Goal: Task Accomplishment & Management: Manage account settings

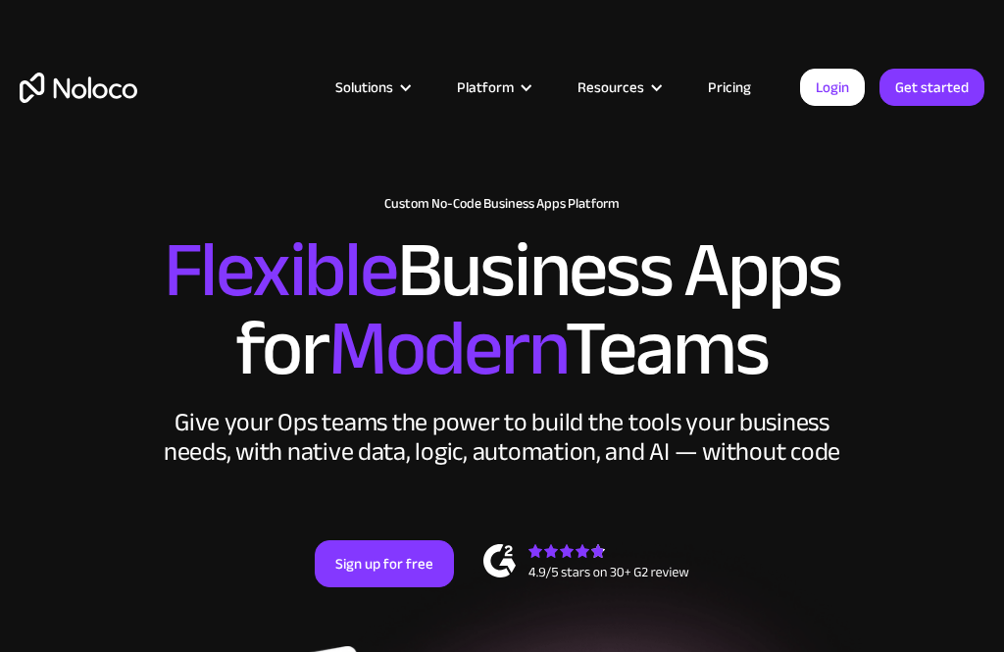
click at [839, 92] on link "Login" at bounding box center [832, 87] width 65 height 37
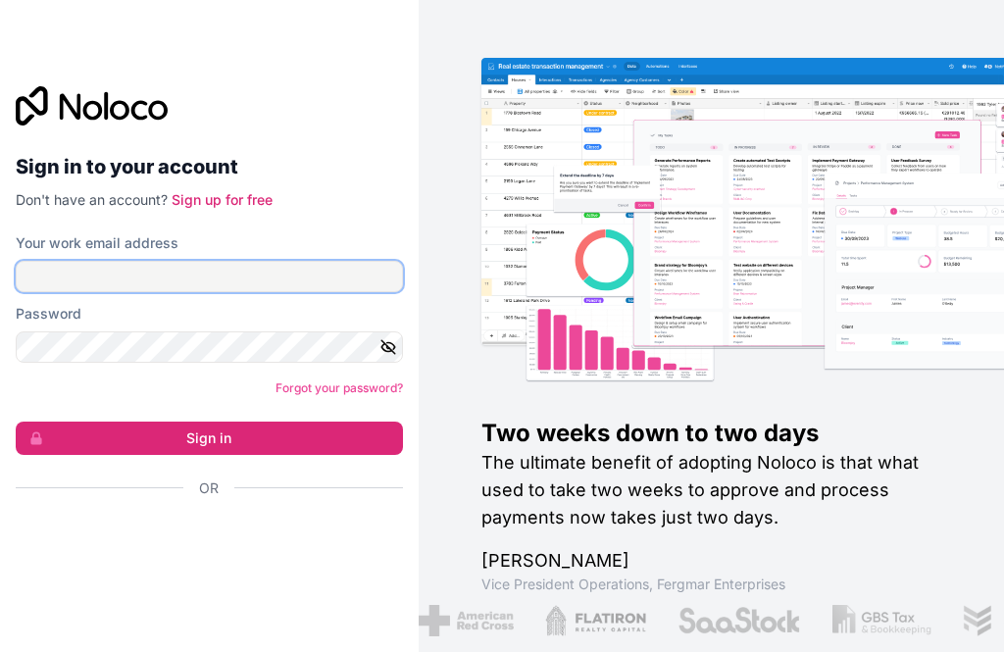
click at [265, 292] on input "Your work email address" at bounding box center [209, 276] width 387 height 31
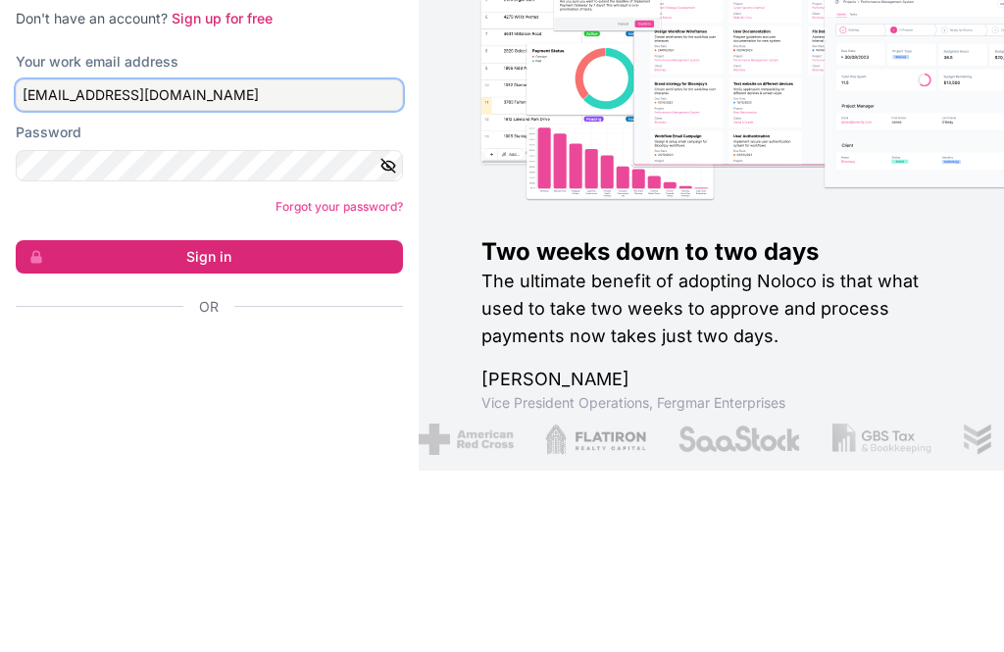
type input "ot3@ysabelmora.com"
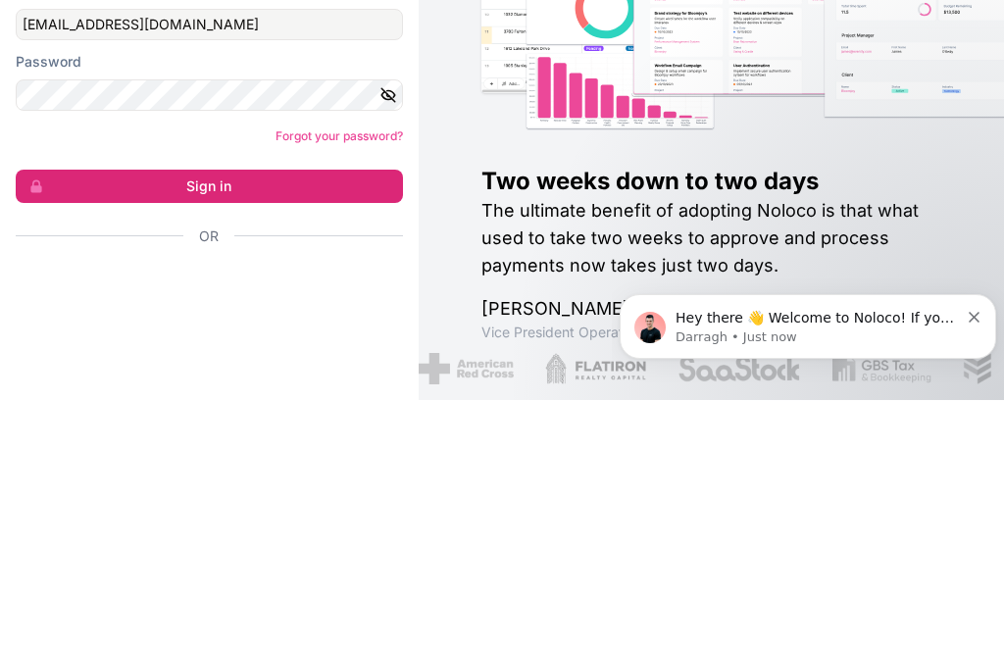
click at [284, 421] on button "Sign in" at bounding box center [209, 437] width 387 height 33
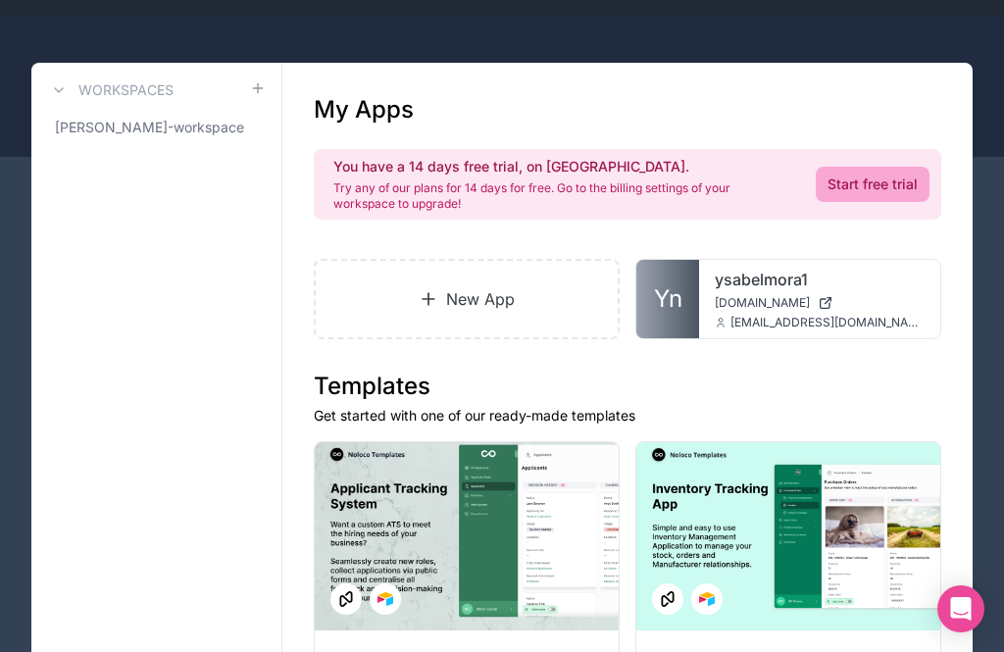
click at [809, 287] on link "ysabelmora1" at bounding box center [820, 280] width 210 height 24
